Goal: Obtain resource: Obtain resource

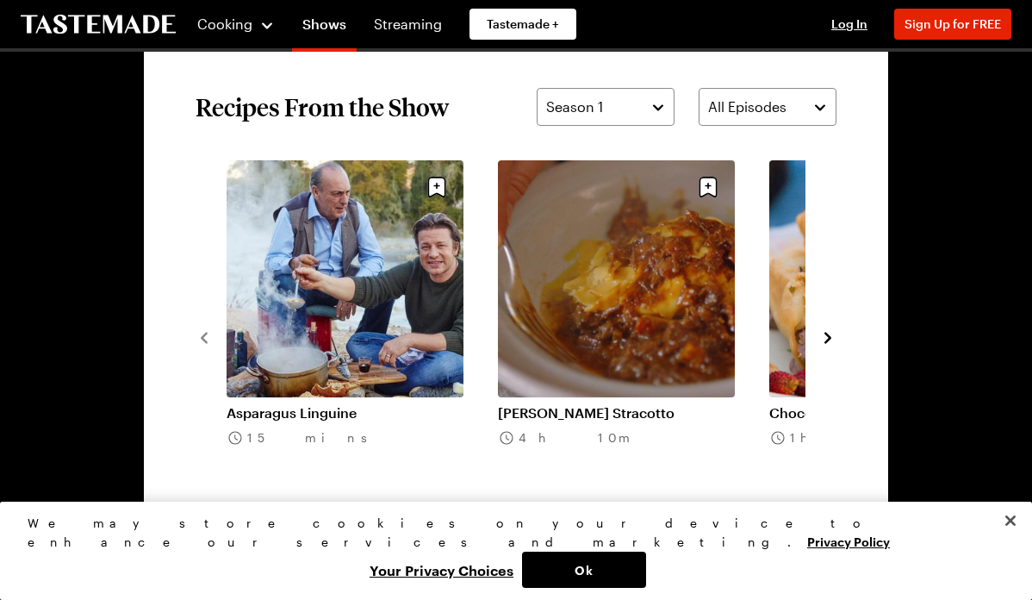
scroll to position [1208, 0]
click at [832, 333] on icon "navigate to next item" at bounding box center [827, 337] width 17 height 17
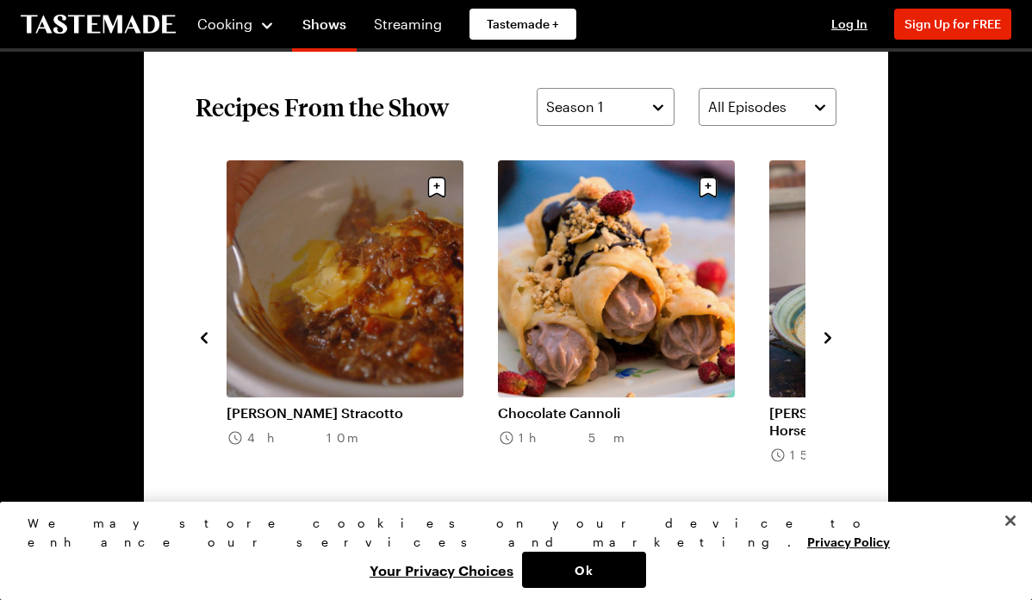
click at [828, 338] on icon "navigate to next item" at bounding box center [827, 337] width 17 height 17
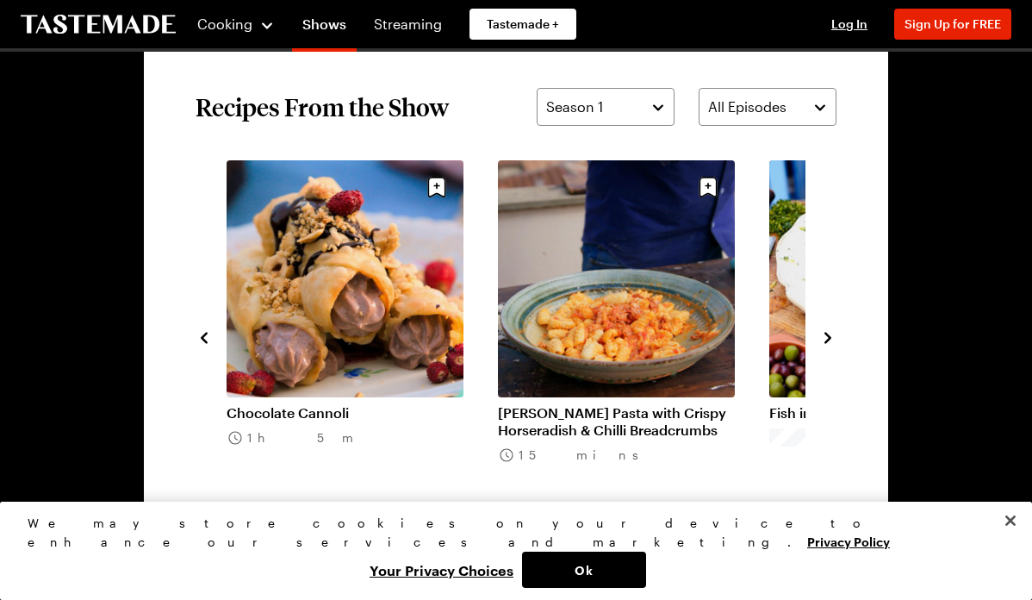
click at [828, 338] on icon "navigate to next item" at bounding box center [827, 337] width 17 height 17
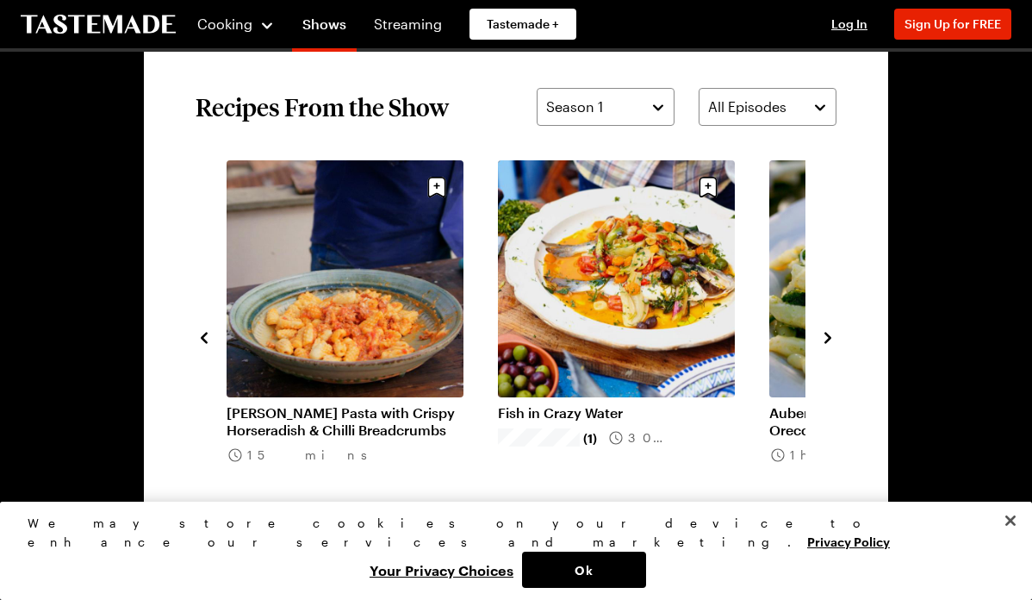
click at [828, 338] on icon "navigate to next item" at bounding box center [827, 337] width 17 height 17
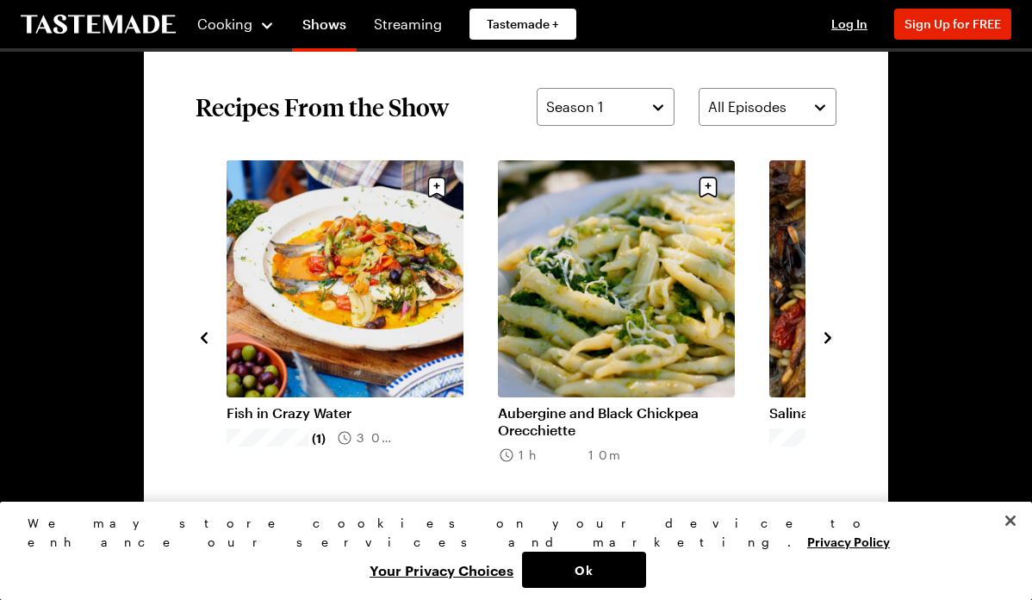
click at [828, 337] on icon "navigate to next item" at bounding box center [827, 337] width 7 height 11
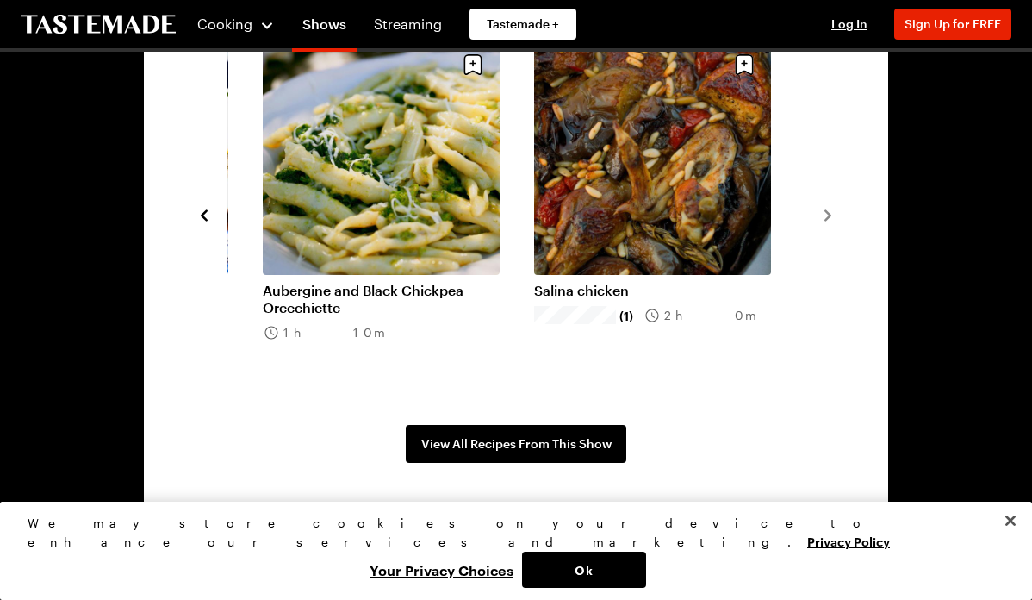
scroll to position [1341, 0]
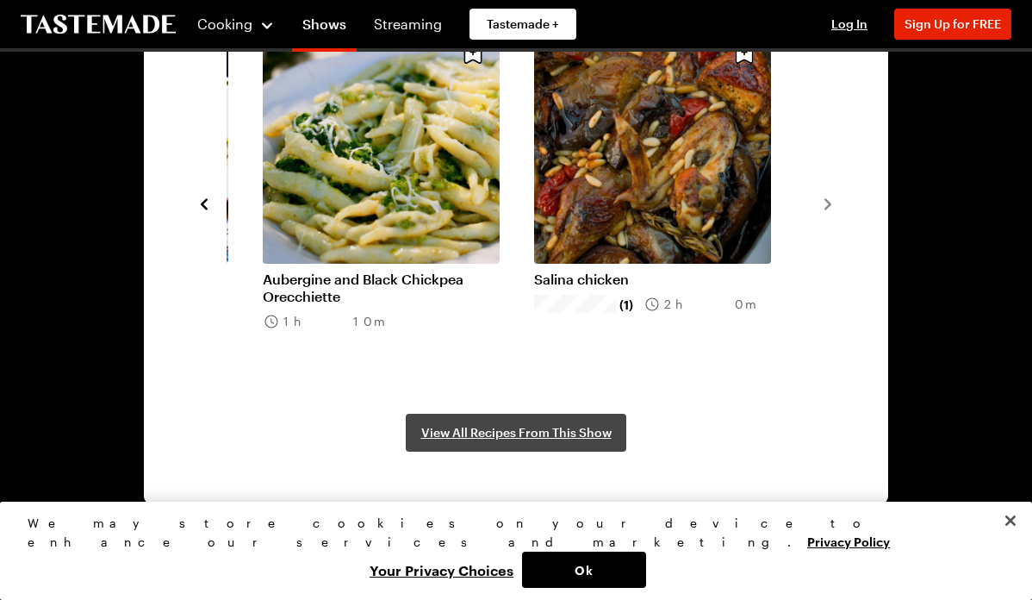
click at [537, 433] on span "View All Recipes From This Show" at bounding box center [516, 432] width 190 height 17
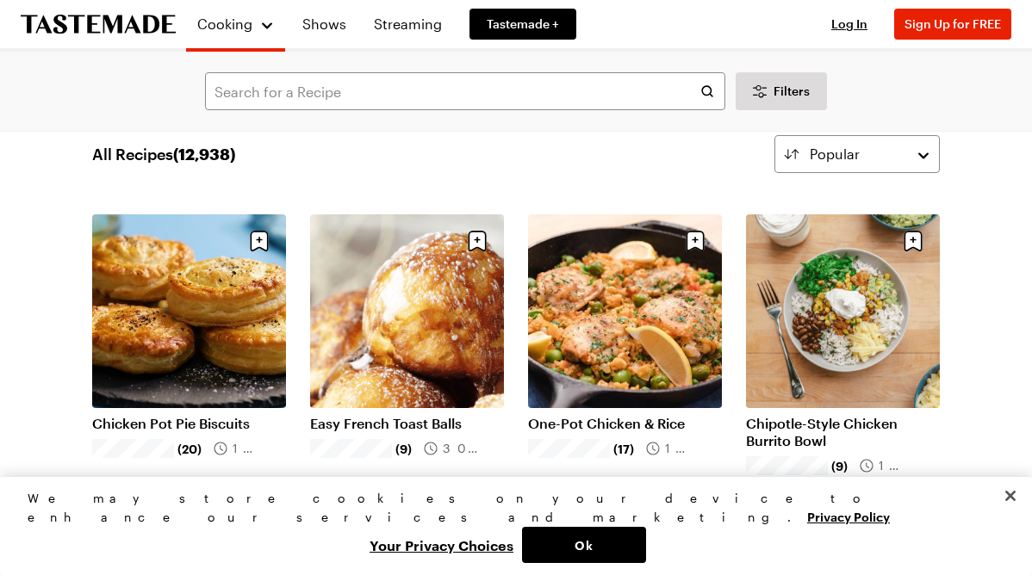
scroll to position [37, 0]
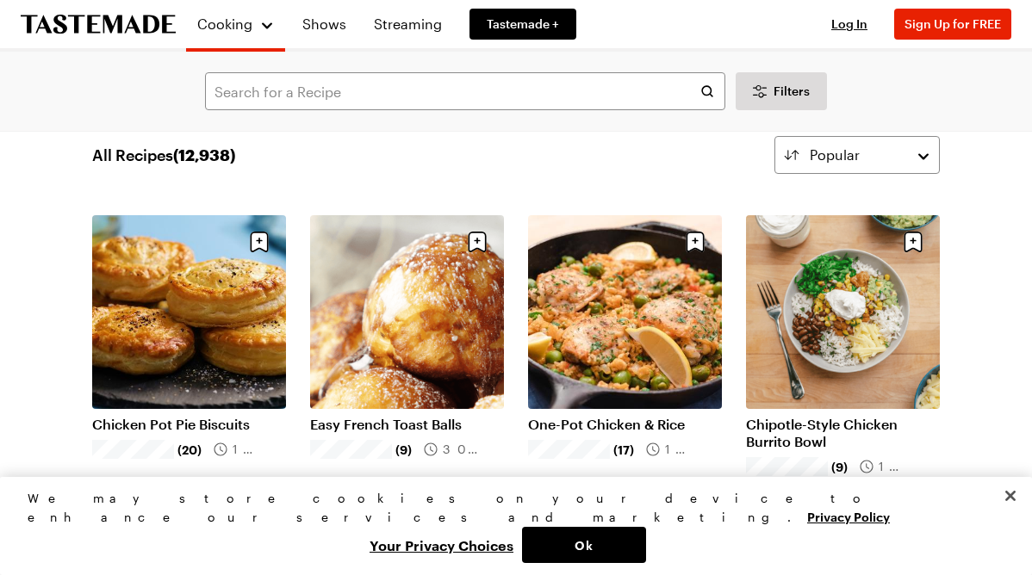
click at [424, 427] on link "Easy French Toast Balls" at bounding box center [407, 424] width 194 height 17
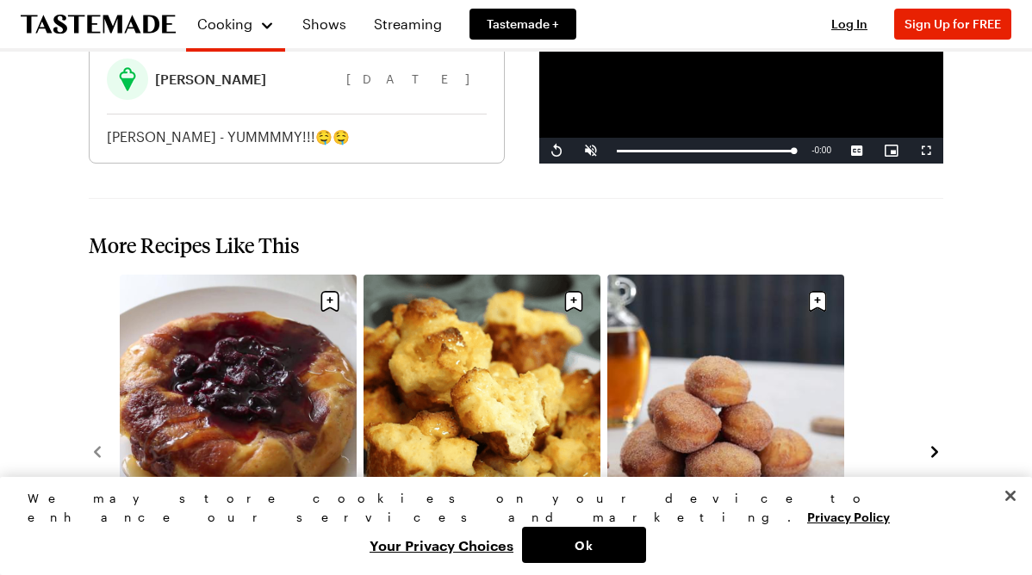
scroll to position [1857, 0]
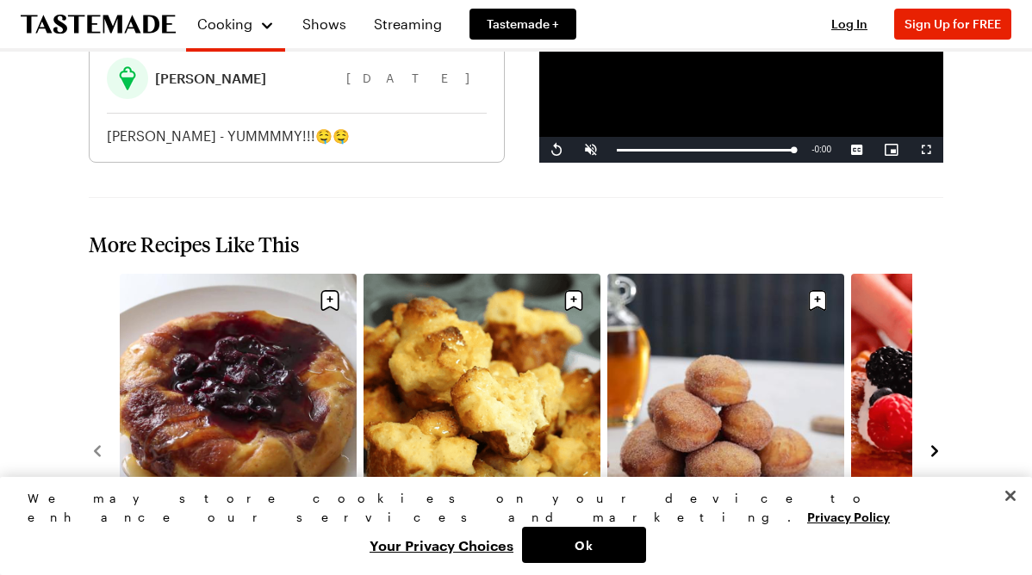
click at [720, 518] on link "Homemade French Toast Balls" at bounding box center [725, 526] width 237 height 17
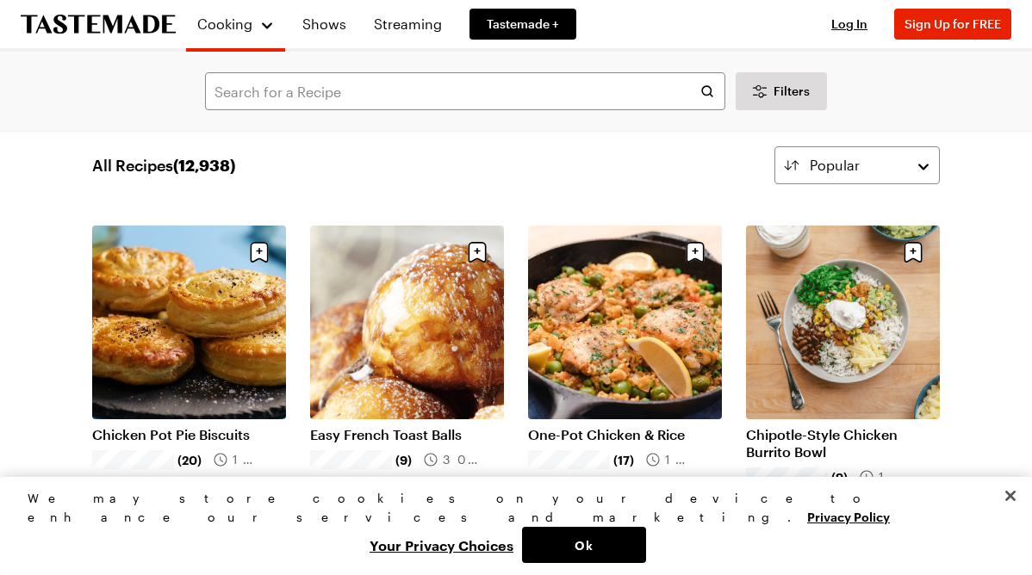
scroll to position [23, 0]
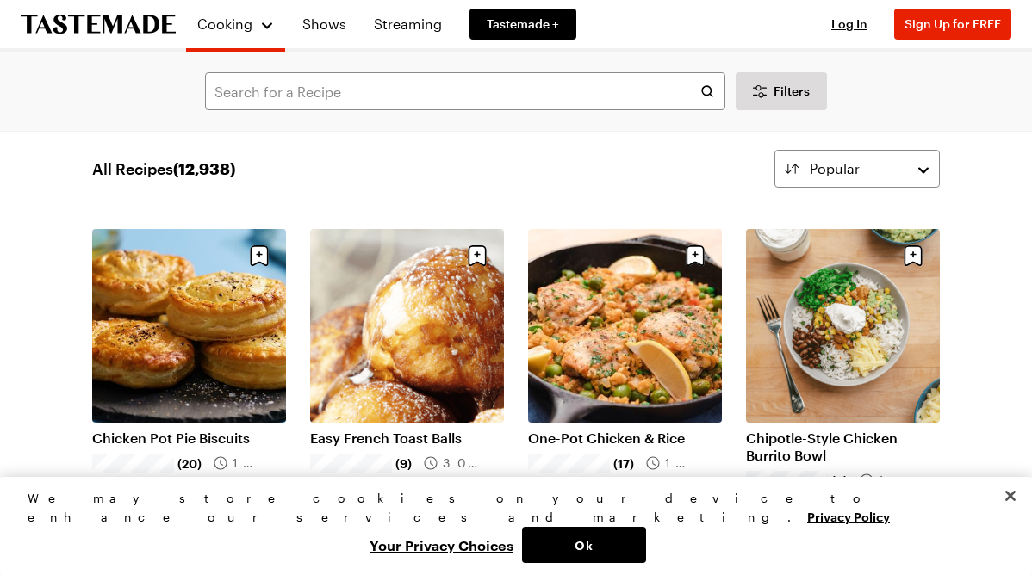
click at [148, 438] on link "Chicken Pot Pie Biscuits" at bounding box center [189, 438] width 194 height 17
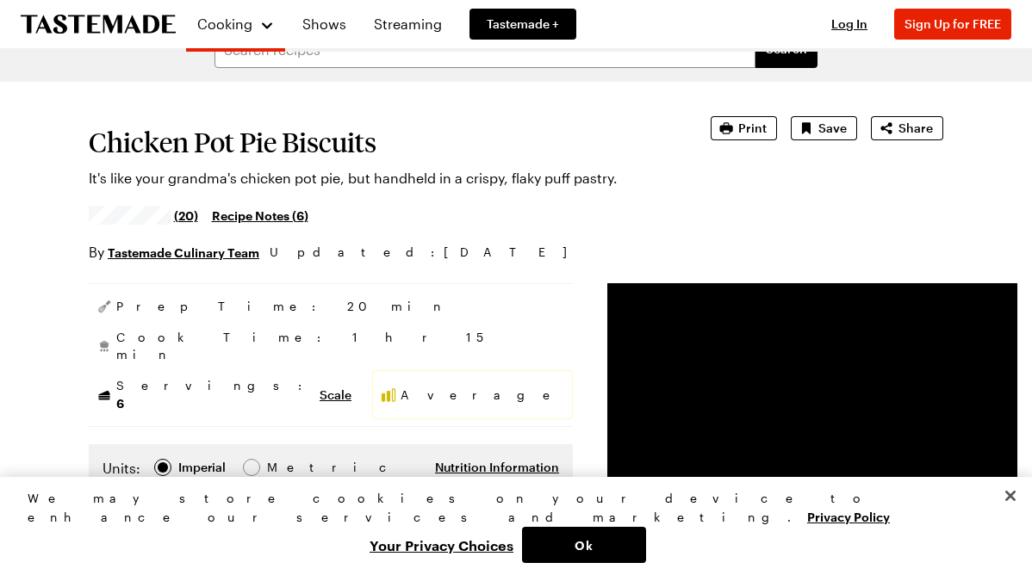
scroll to position [55, 0]
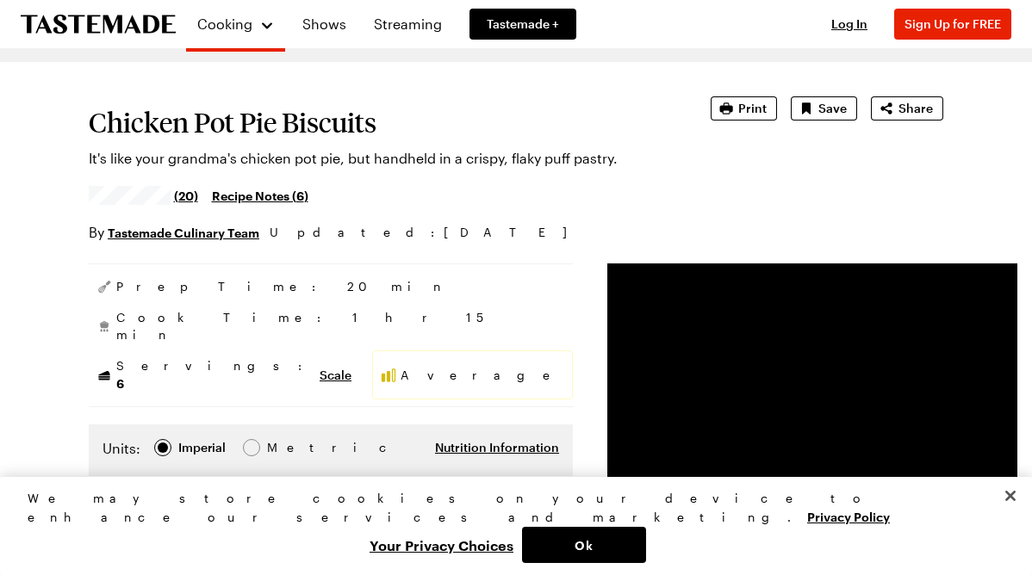
click at [276, 196] on link "Recipe Notes ( 6 )" at bounding box center [260, 195] width 96 height 19
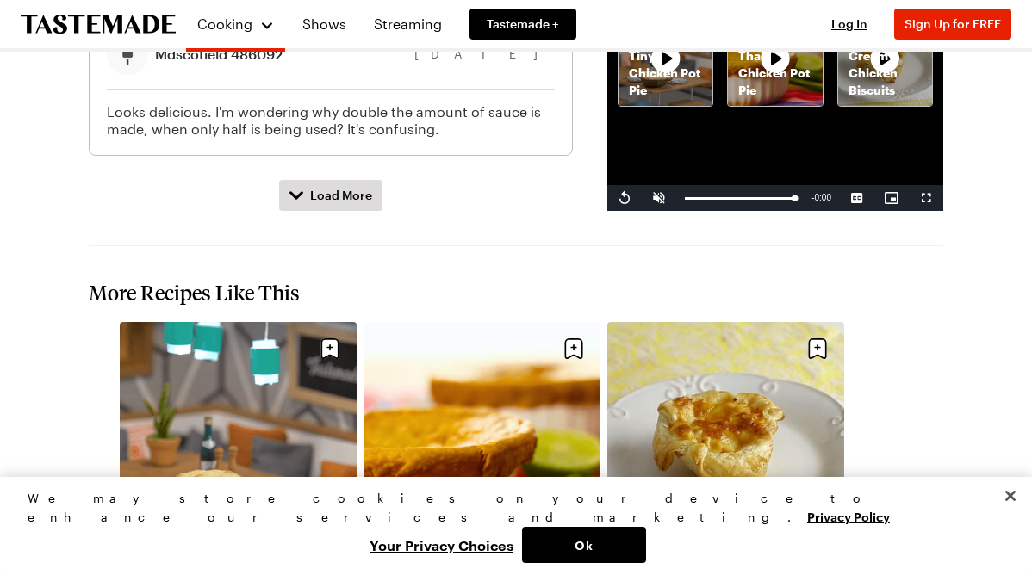
scroll to position [2405, 0]
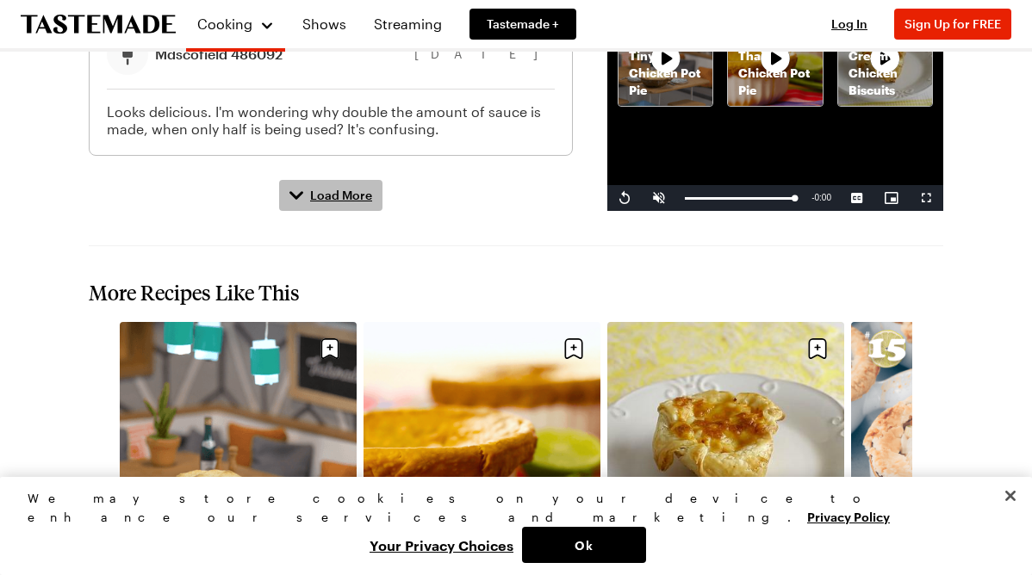
click at [310, 187] on span "Load More" at bounding box center [341, 195] width 62 height 17
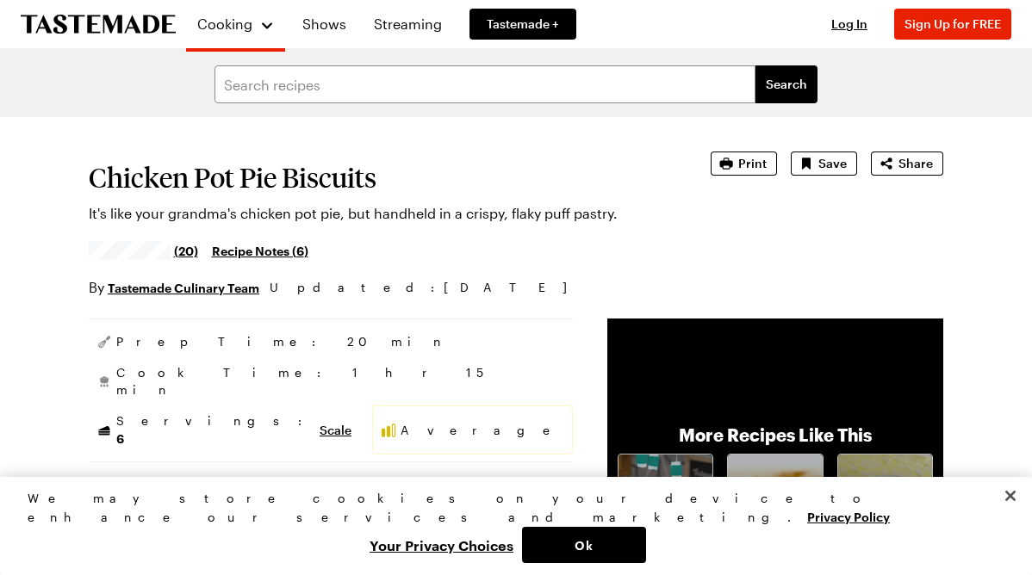
scroll to position [0, 0]
click at [754, 162] on span "Print" at bounding box center [752, 163] width 28 height 17
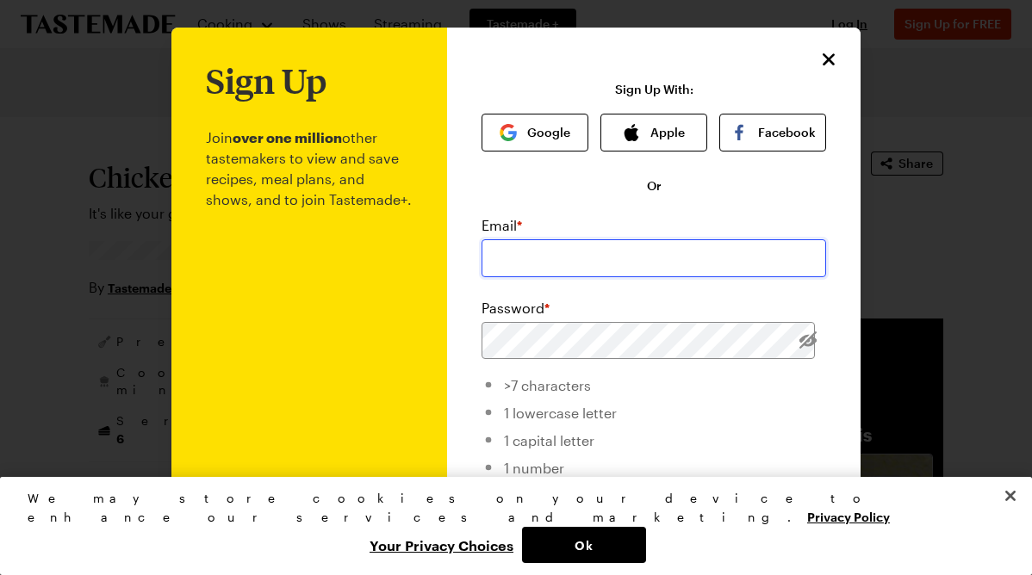
click at [531, 260] on input "email" at bounding box center [654, 258] width 345 height 38
type input "[EMAIL_ADDRESS][DOMAIN_NAME]"
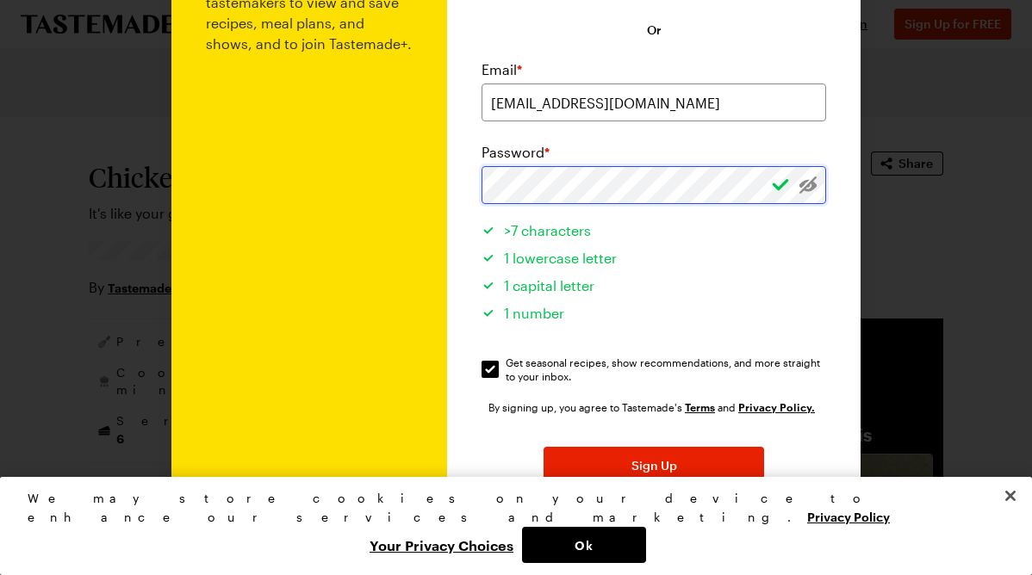
scroll to position [173, 0]
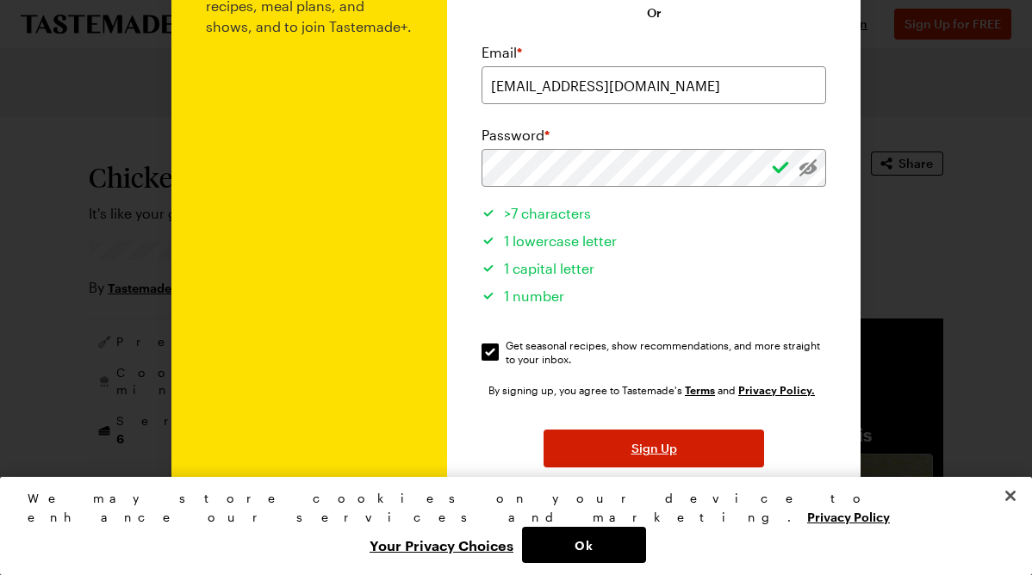
click at [632, 452] on span "Sign Up" at bounding box center [654, 448] width 46 height 17
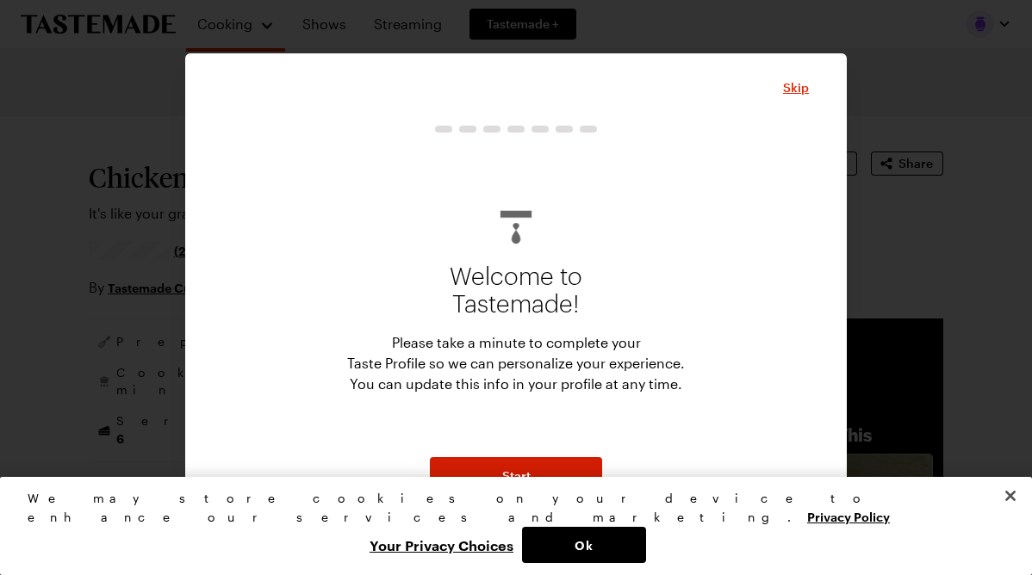
click at [511, 479] on span "Start" at bounding box center [516, 476] width 28 height 17
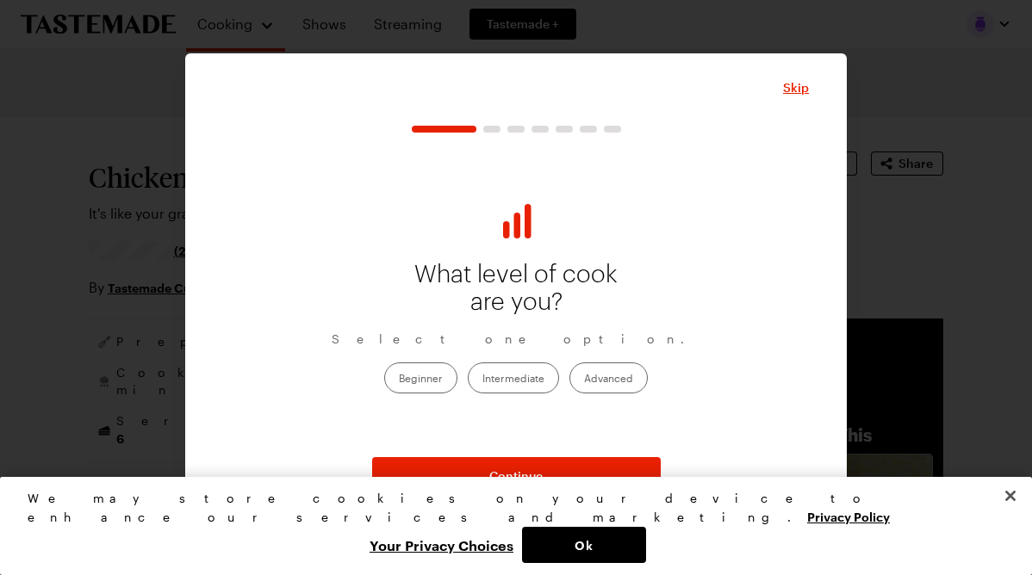
click at [512, 378] on label "Intermediate" at bounding box center [513, 378] width 91 height 31
click at [482, 380] on input "Intermediate" at bounding box center [482, 380] width 0 height 0
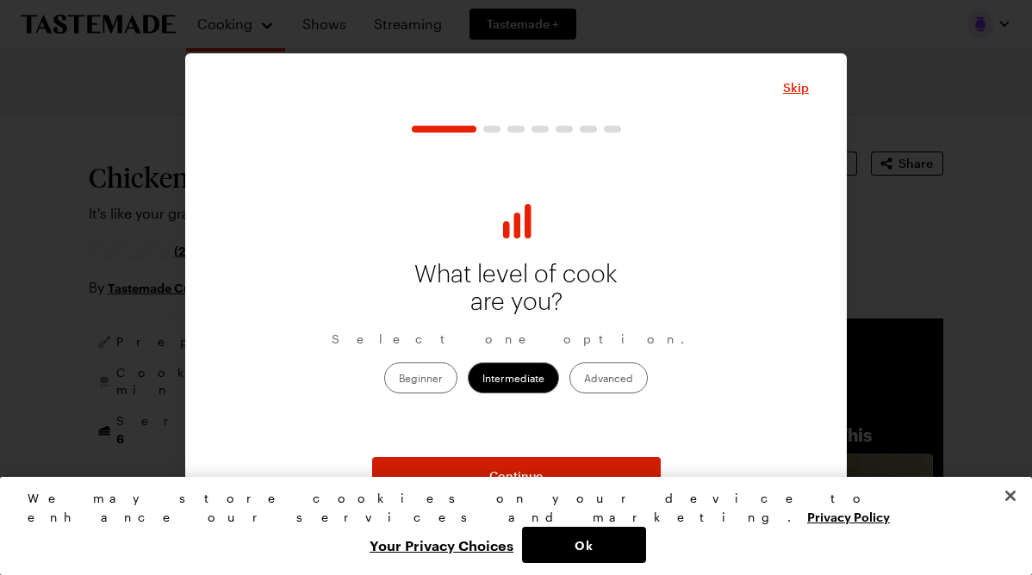
click at [501, 475] on span "Continue" at bounding box center [515, 476] width 53 height 17
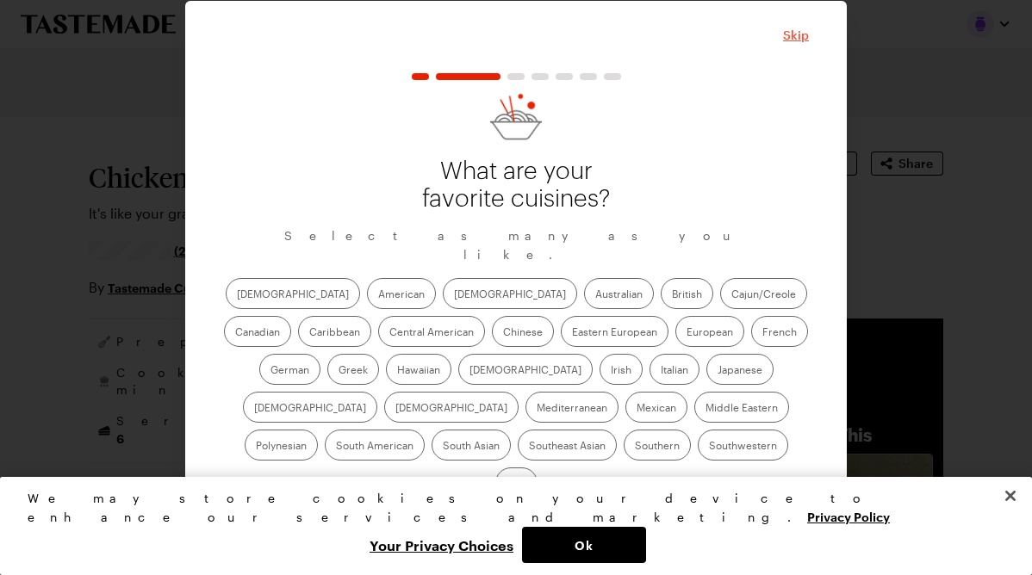
click at [800, 44] on span "Skip" at bounding box center [796, 35] width 26 height 17
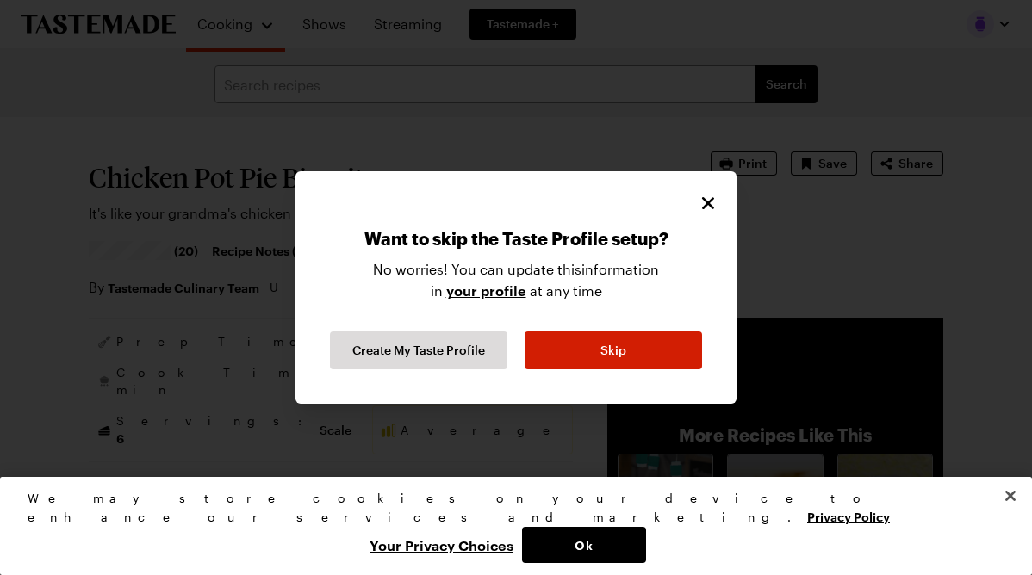
click at [604, 351] on span "Skip" at bounding box center [613, 350] width 26 height 17
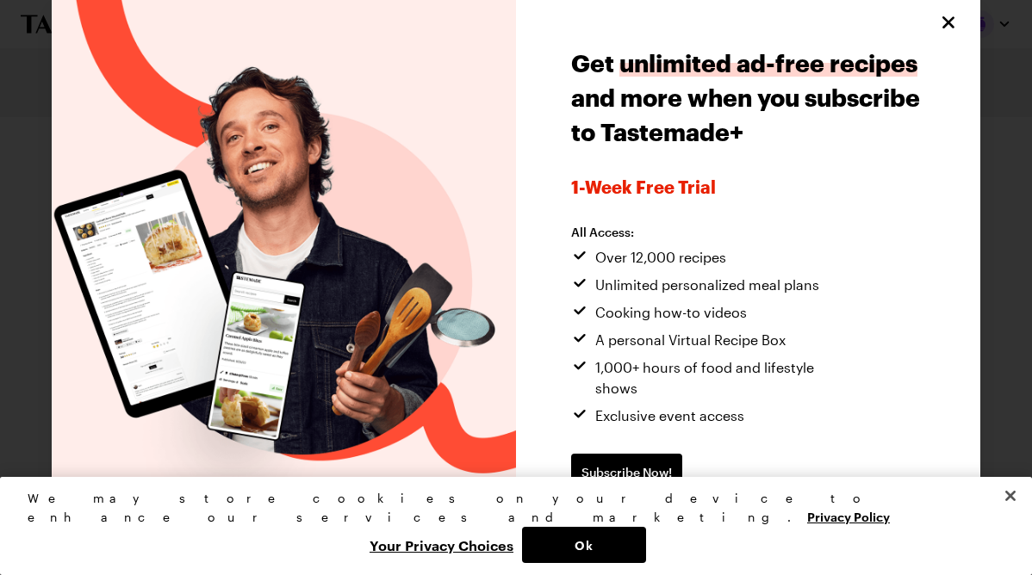
scroll to position [5, 0]
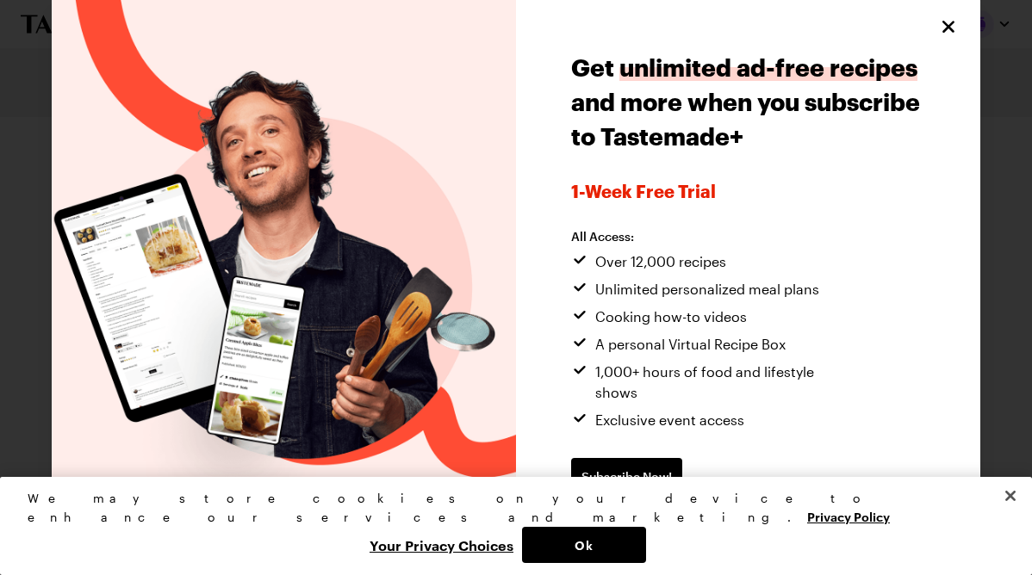
click at [951, 24] on icon "Close" at bounding box center [948, 27] width 12 height 12
type textarea "x"
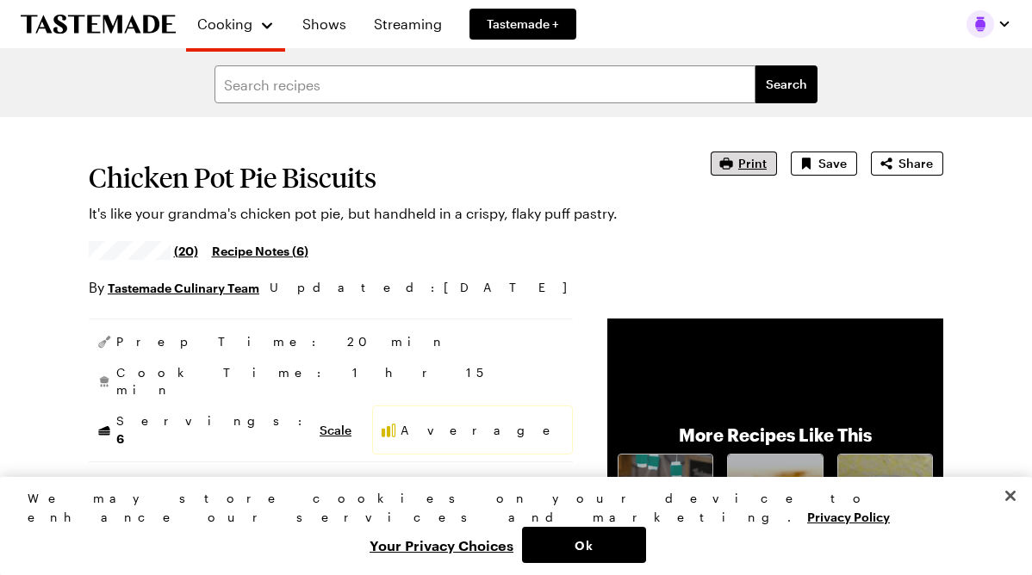
click at [749, 166] on span "Print" at bounding box center [752, 163] width 28 height 17
